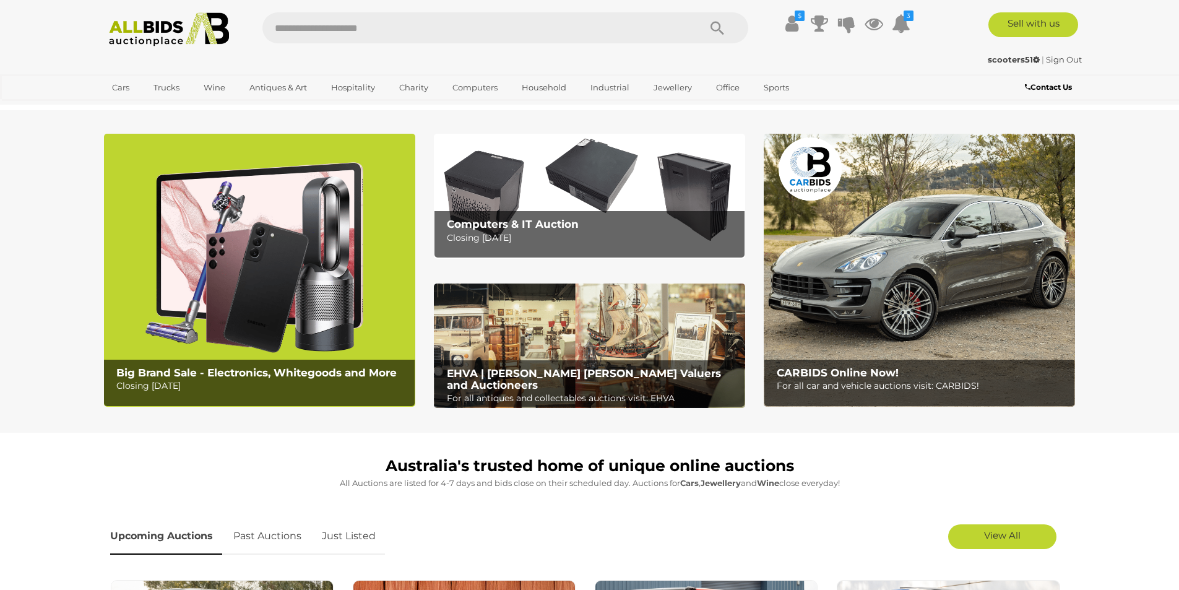
click at [358, 536] on link "Just Listed" at bounding box center [349, 536] width 72 height 37
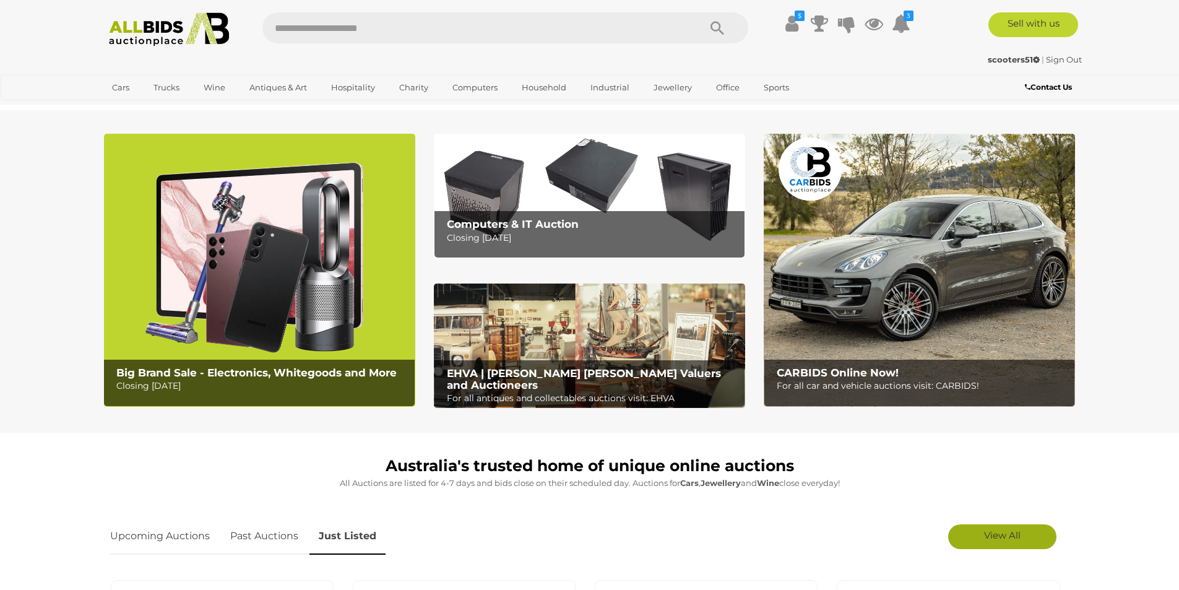
click at [616, 534] on span "View All" at bounding box center [1002, 535] width 37 height 12
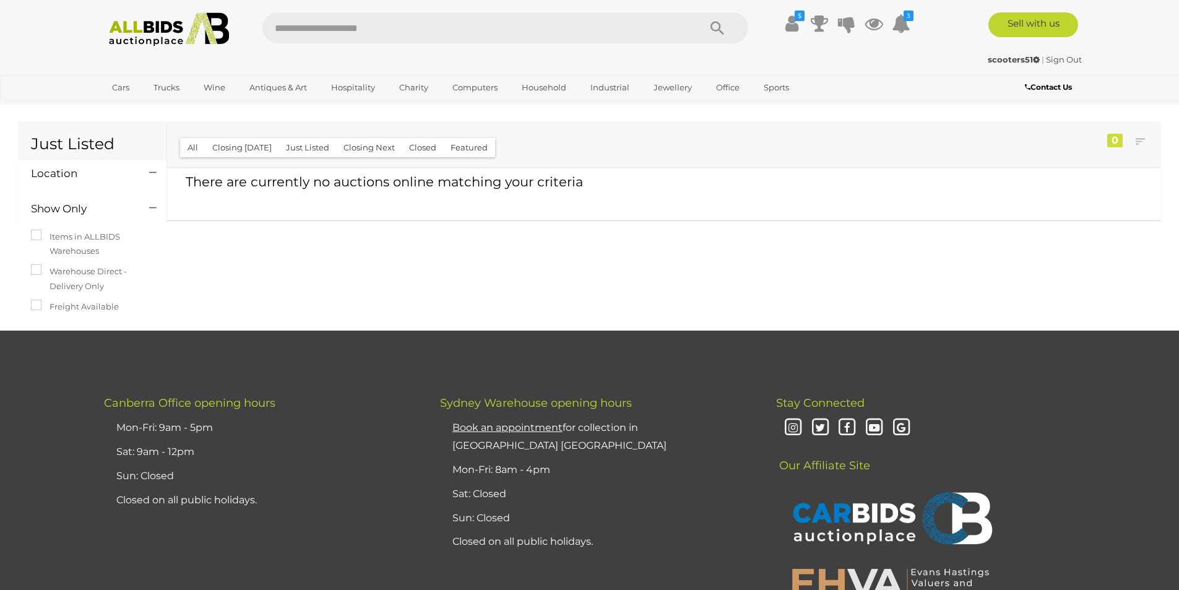
click at [149, 26] on img at bounding box center [169, 29] width 134 height 34
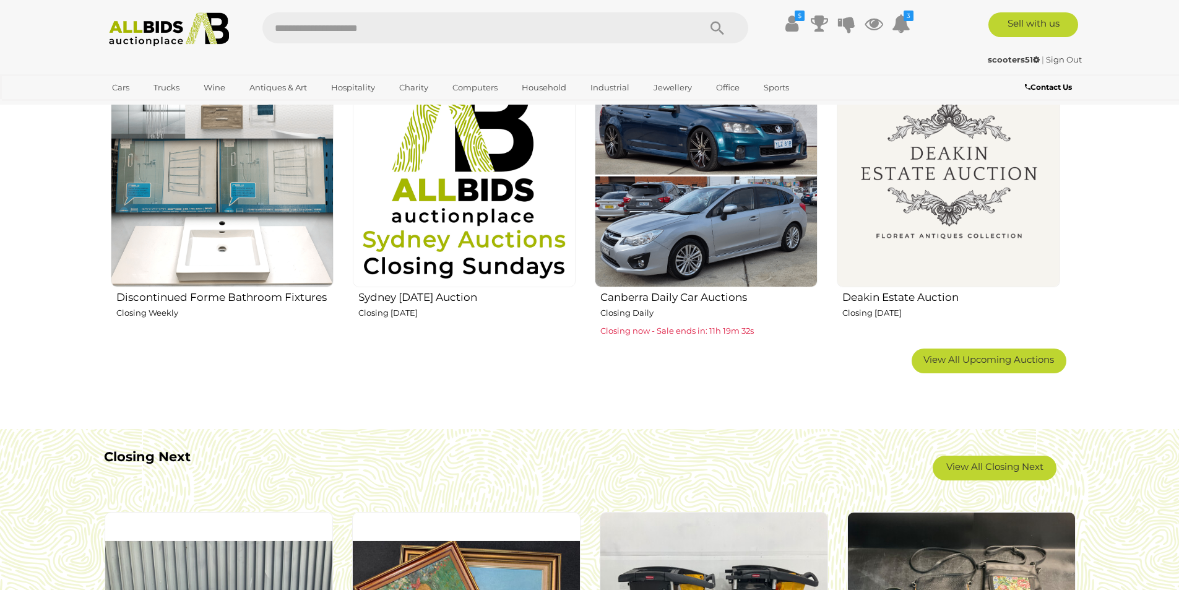
scroll to position [809, 0]
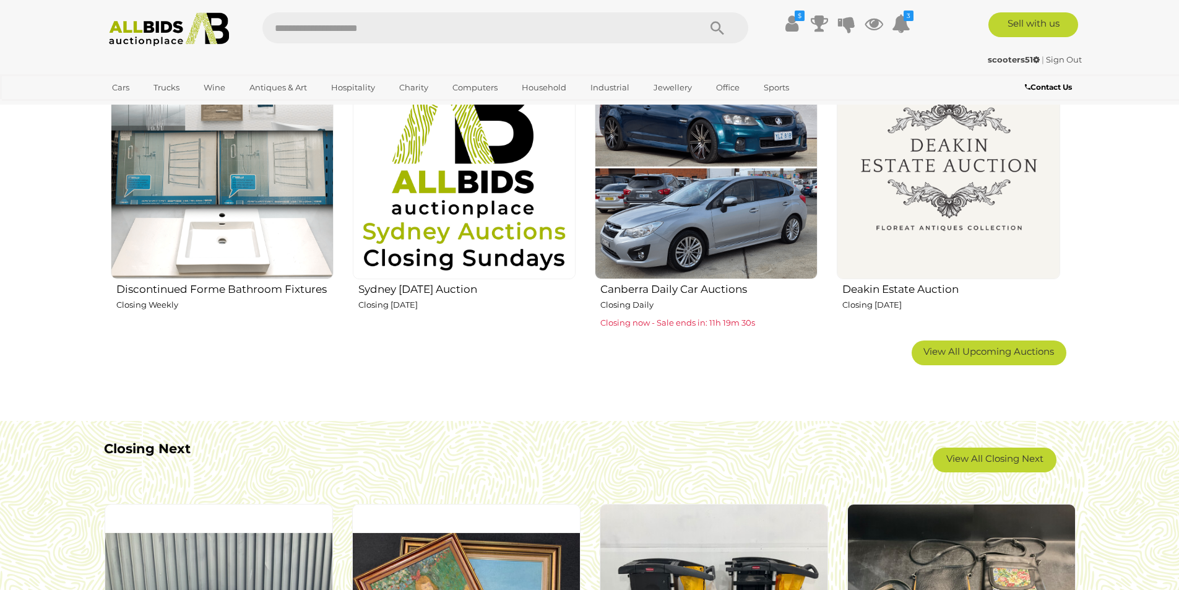
click at [148, 447] on b "Closing Next" at bounding box center [147, 448] width 87 height 15
click at [983, 455] on link "View All Closing Next" at bounding box center [995, 459] width 124 height 25
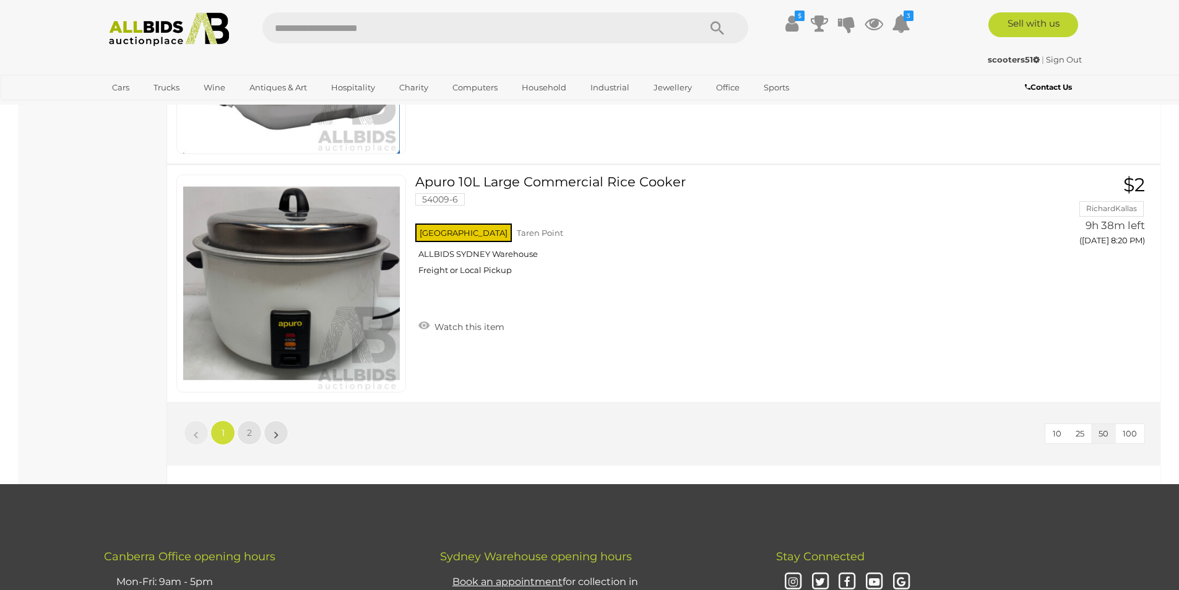
scroll to position [11811, 0]
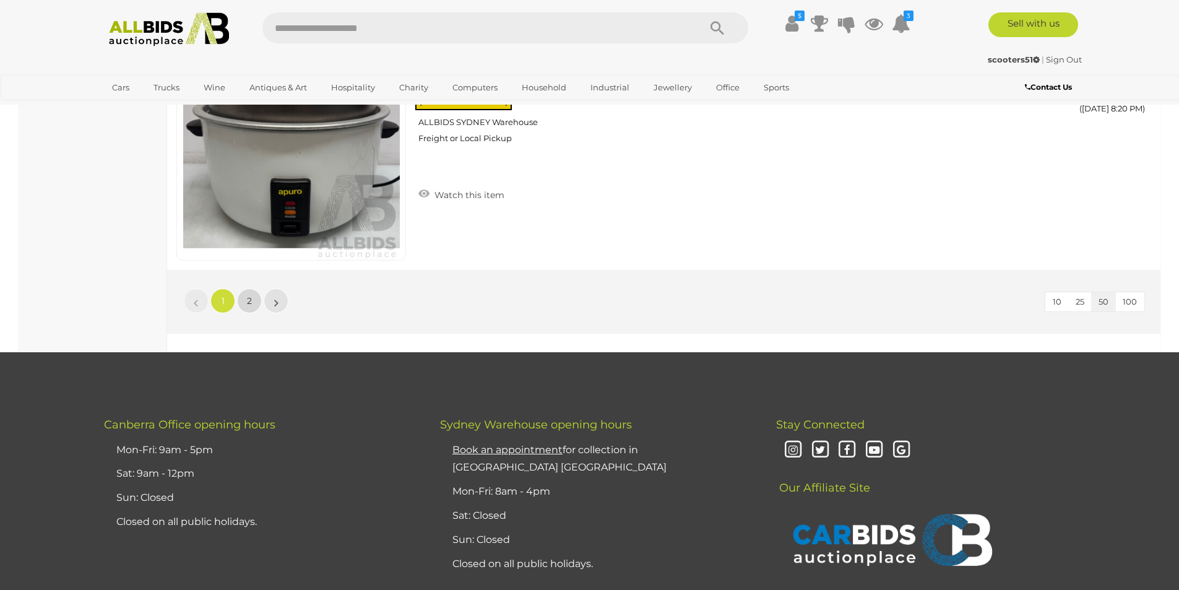
click at [250, 303] on span "2" at bounding box center [249, 300] width 5 height 11
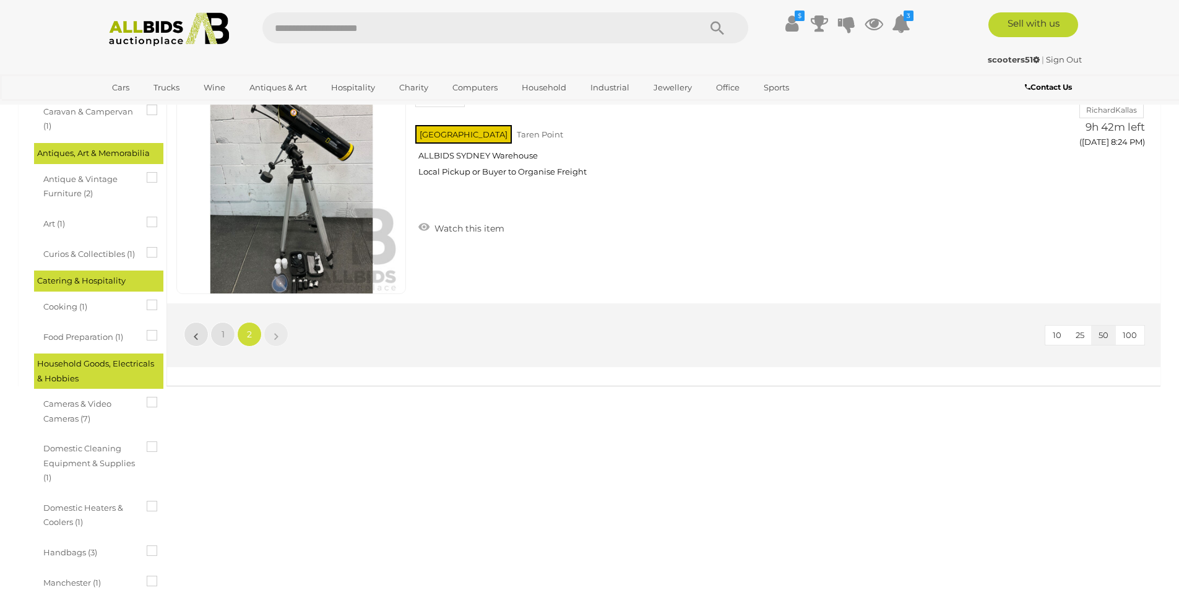
scroll to position [356, 0]
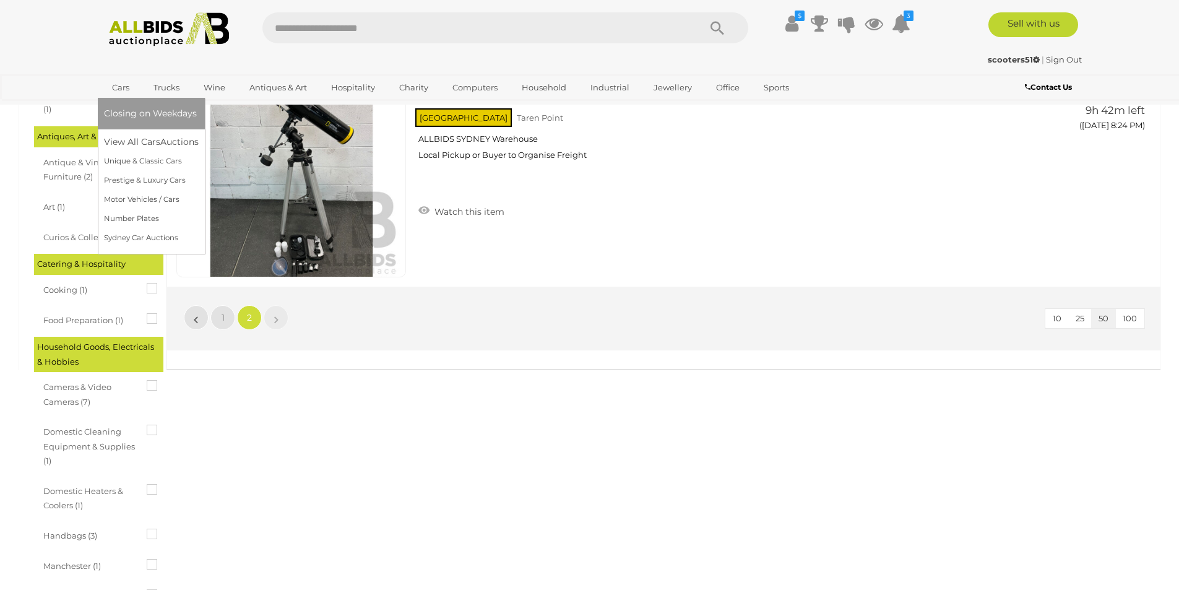
click at [125, 89] on link "Cars" at bounding box center [120, 87] width 33 height 20
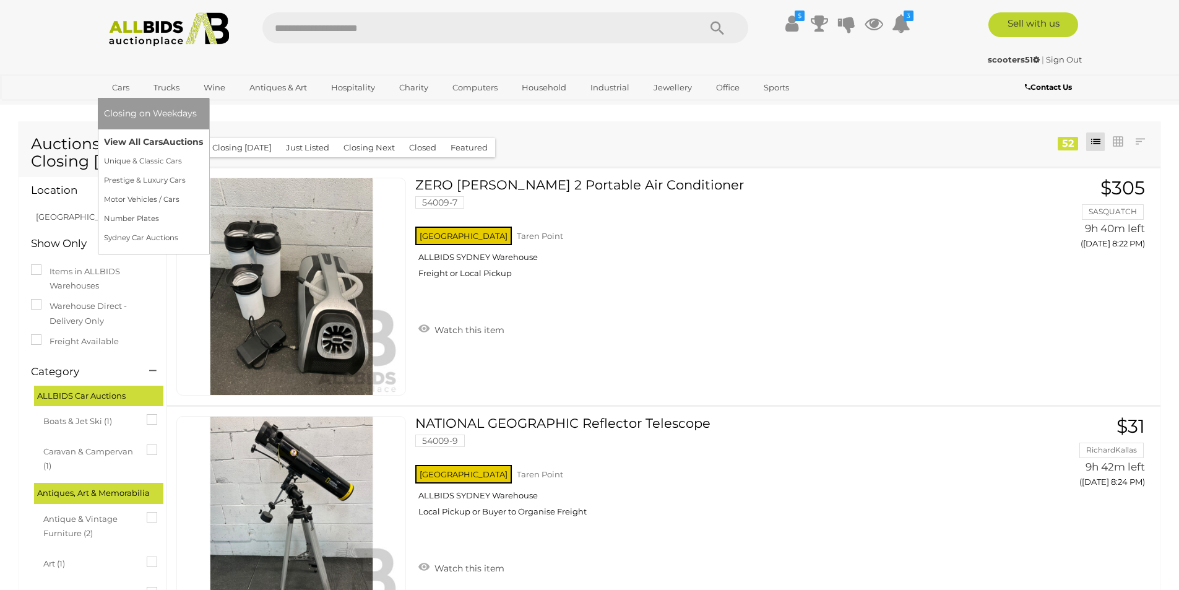
click at [160, 144] on link "View All Cars Auctions" at bounding box center [153, 141] width 99 height 19
